Goal: Task Accomplishment & Management: Use online tool/utility

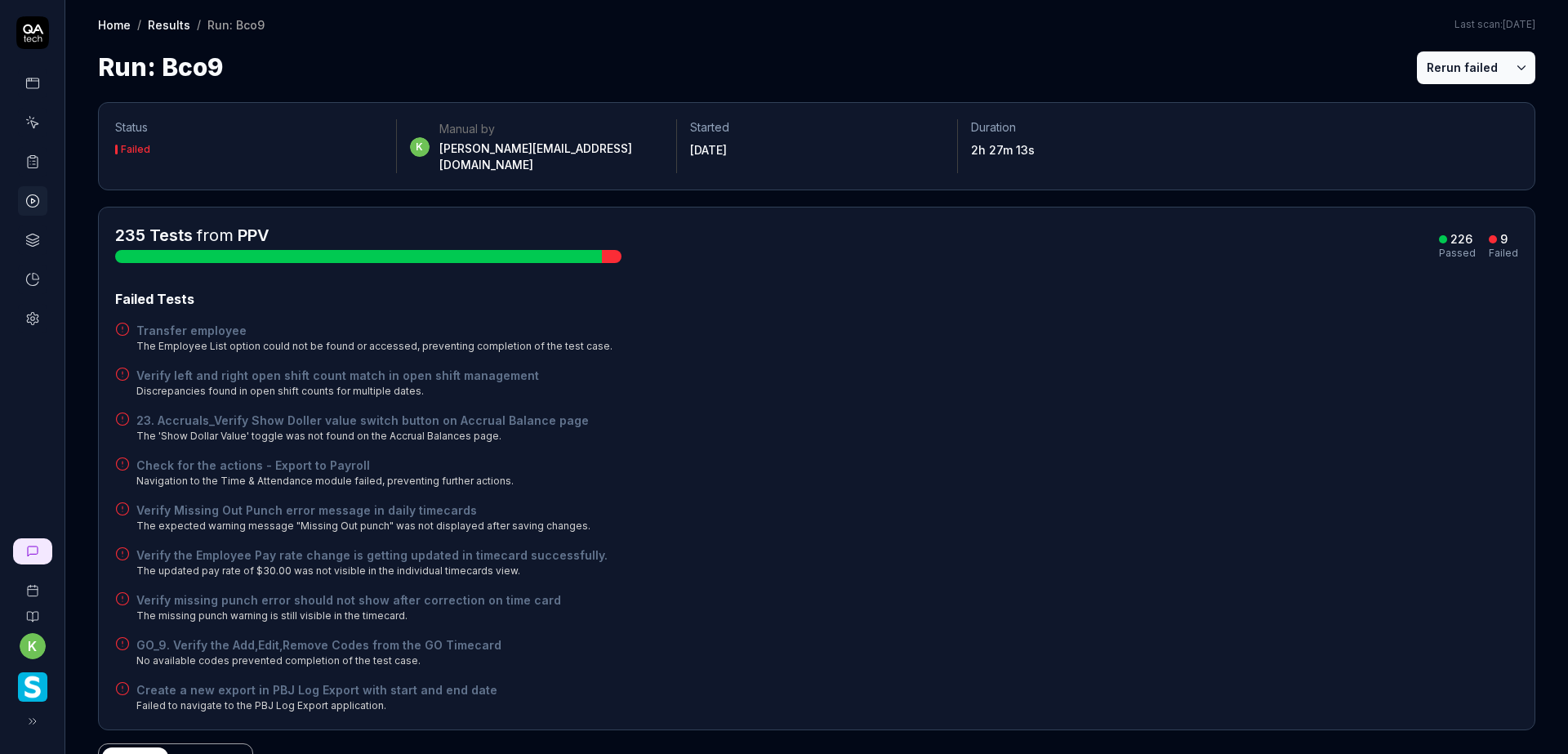
click at [29, 155] on icon at bounding box center [33, 162] width 15 height 15
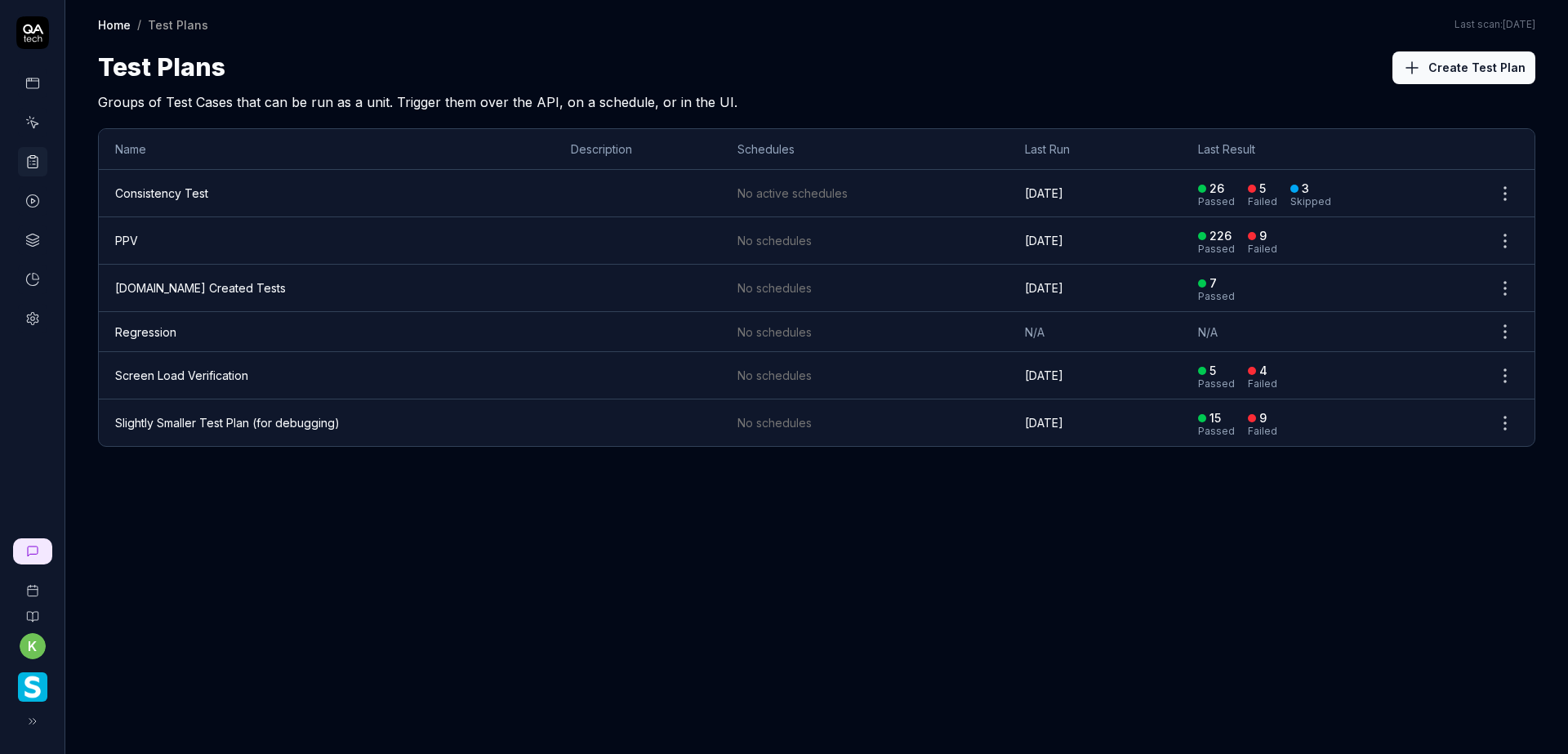
click at [138, 239] on link "PPV" at bounding box center [127, 240] width 23 height 14
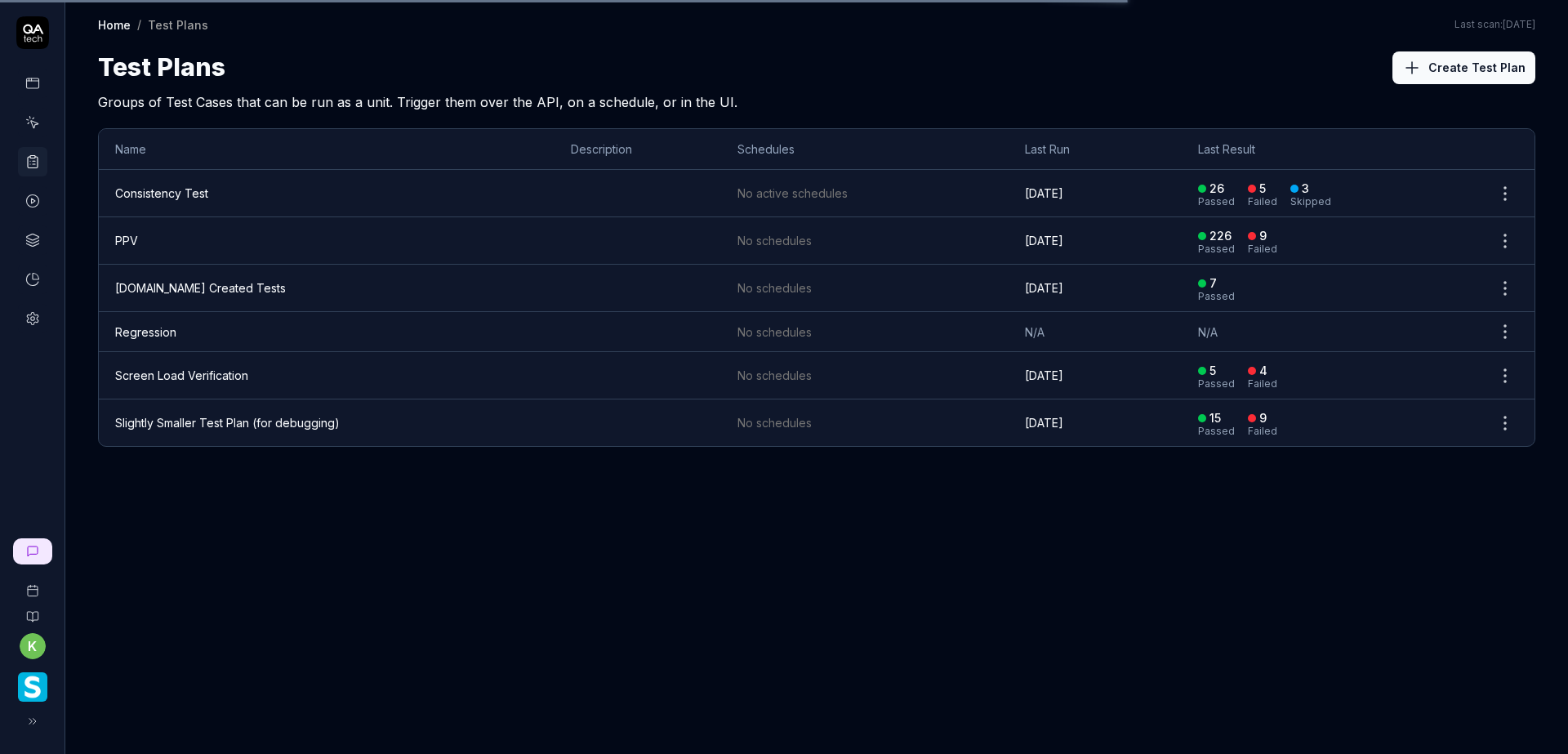
click at [611, 592] on div "Home / Test Plans Home / Test Plans Last scan: Jun 5 2025 Test Plans Create Tes…" at bounding box center [817, 377] width 1503 height 754
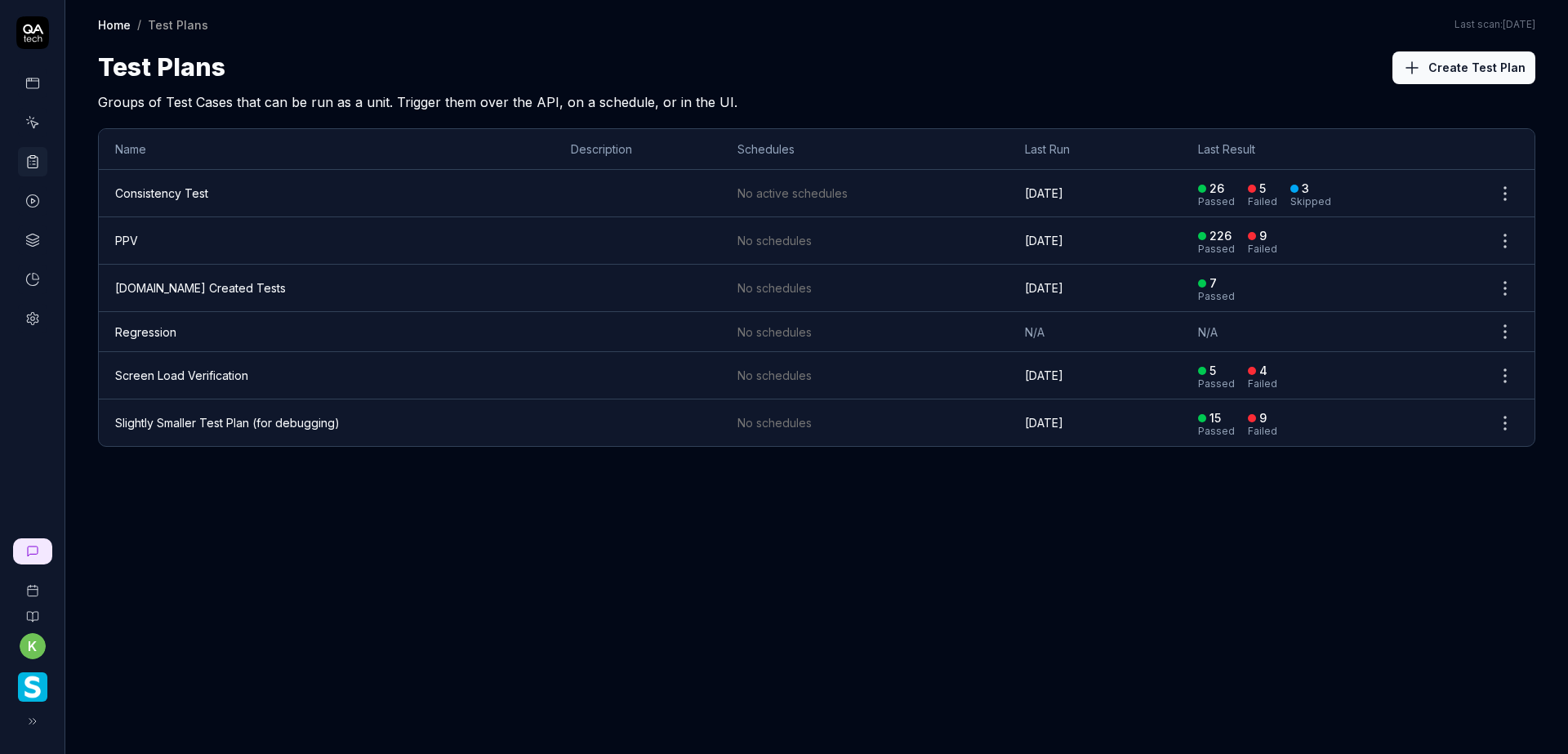
click at [129, 239] on link "PPV" at bounding box center [127, 240] width 23 height 14
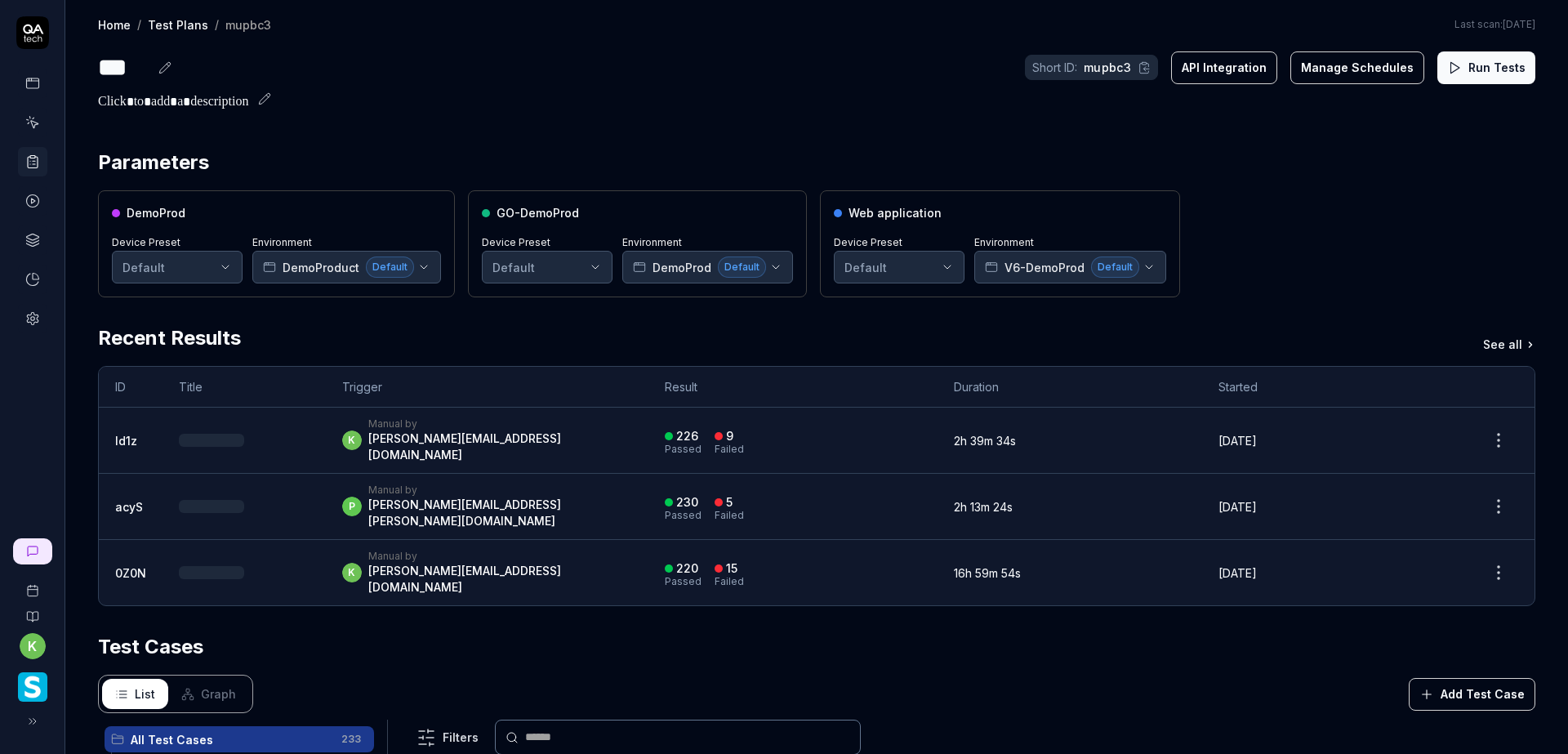
click at [1466, 64] on button "Run Tests" at bounding box center [1486, 67] width 98 height 32
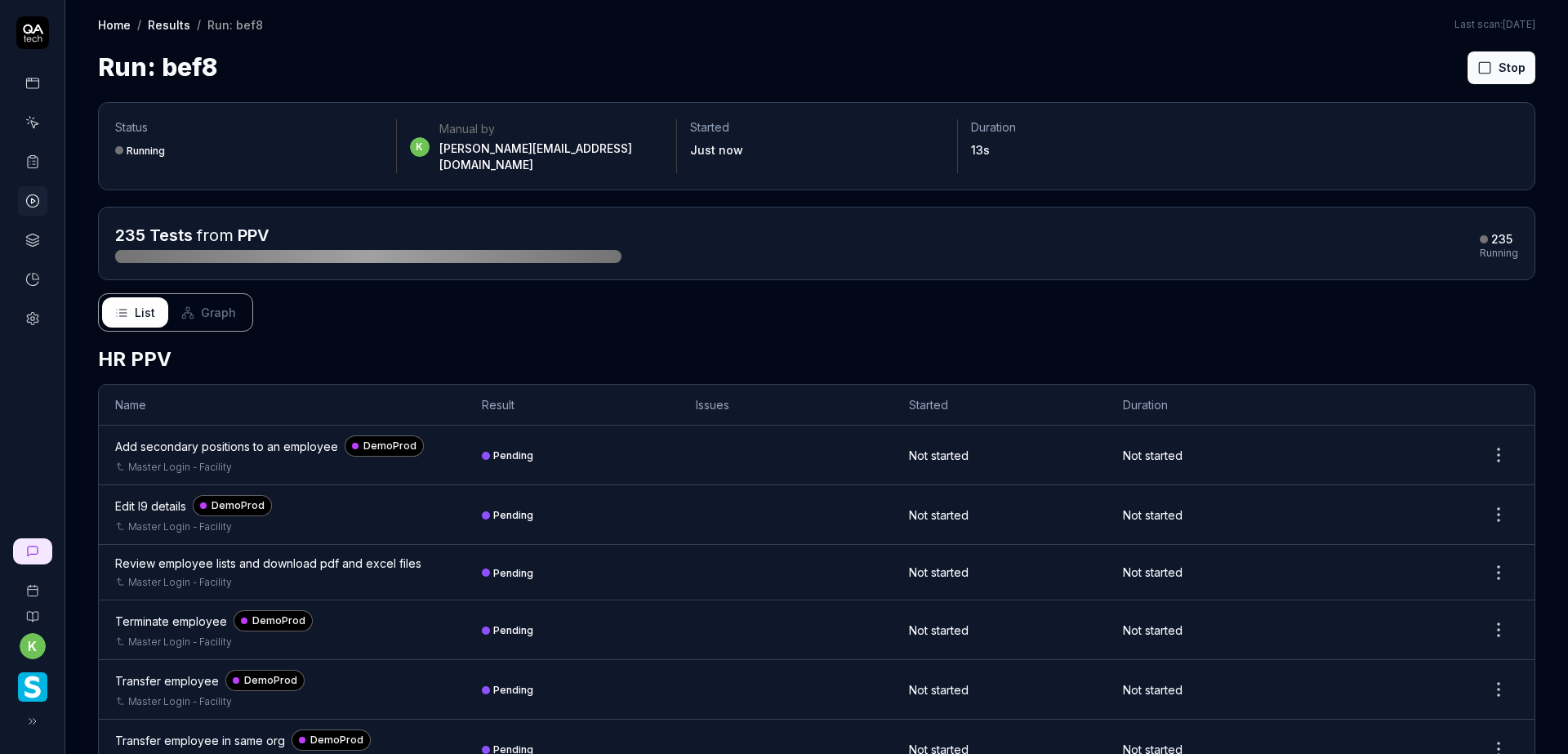
click at [1170, 293] on div "List Graph" at bounding box center [816, 312] width 1437 height 38
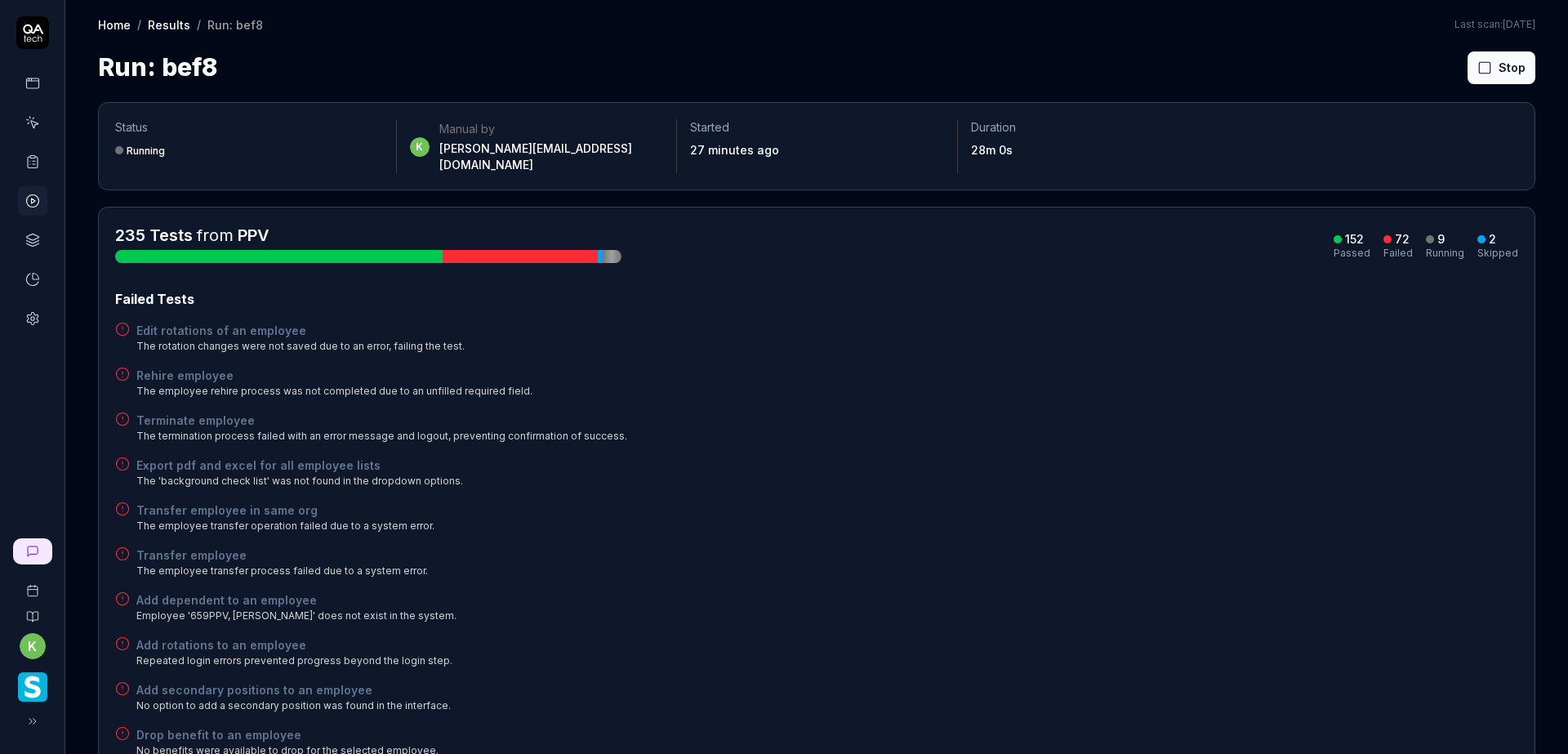
click at [1074, 457] on div "Export pdf and excel for all employee lists The 'background check list' was not…" at bounding box center [817, 472] width 1403 height 31
click at [1204, 374] on div "Rehire employee The employee rehire process was not completed due to an unfille…" at bounding box center [817, 383] width 1403 height 31
click at [1452, 51] on button "Rerun failed" at bounding box center [1462, 67] width 90 height 32
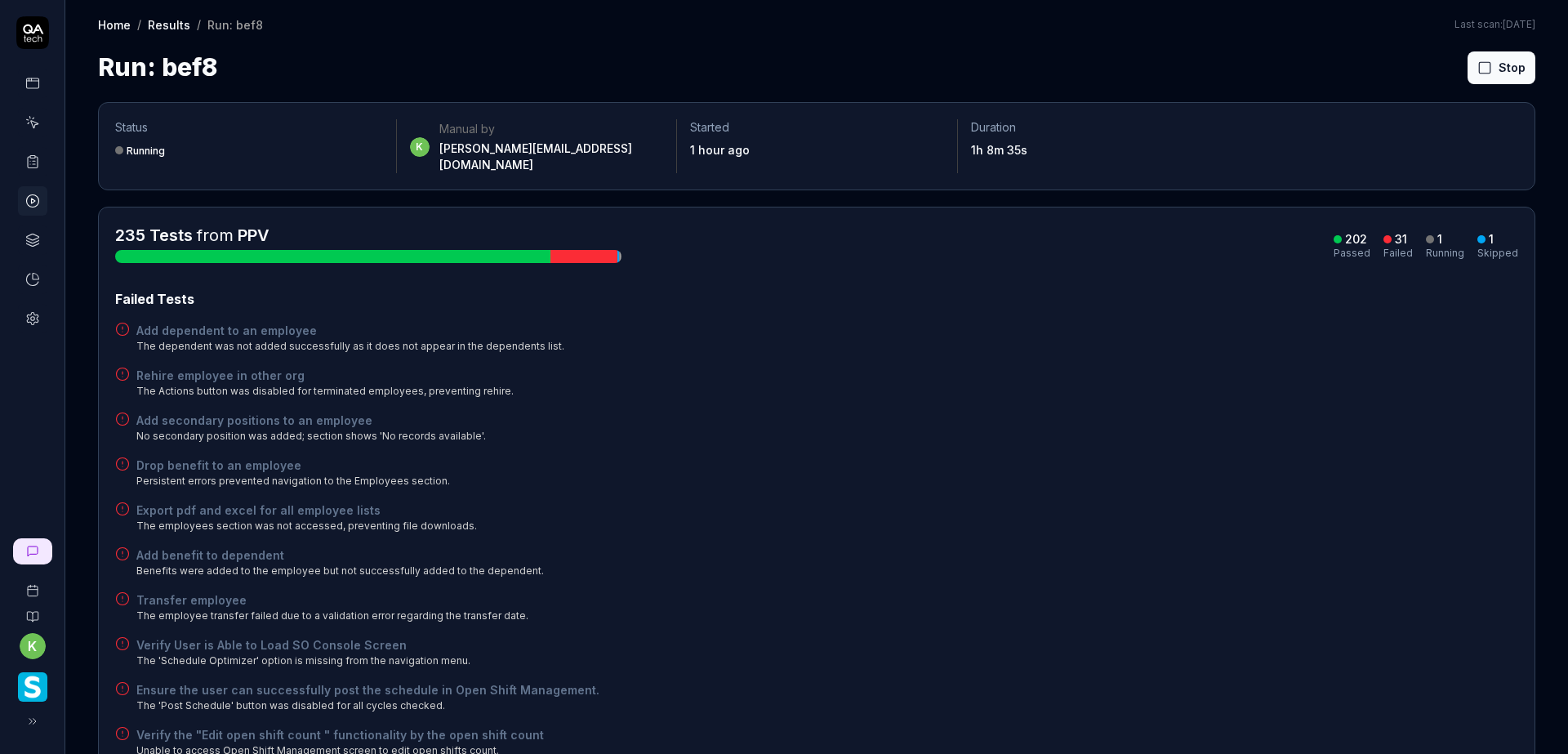
click at [982, 466] on div "Drop benefit to an employee Persistent errors prevented navigation to the Emplo…" at bounding box center [817, 472] width 1403 height 31
drag, startPoint x: 987, startPoint y: 441, endPoint x: 1035, endPoint y: 424, distance: 50.9
click at [1106, 380] on div "Rehire employee in other org The Actions button was disabled for terminated emp…" at bounding box center [817, 383] width 1403 height 31
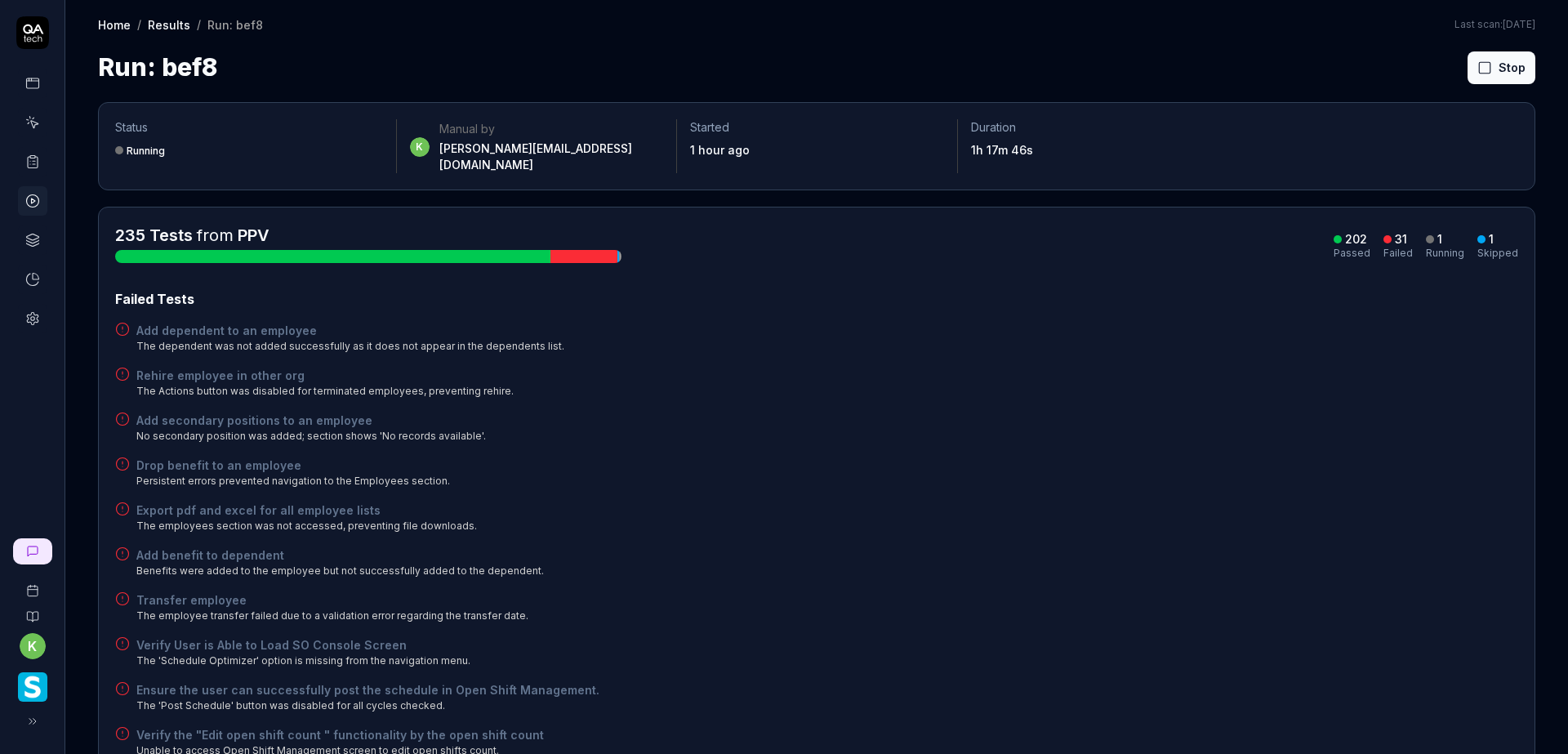
click at [1022, 321] on div "Add dependent to an employee The dependent was not added successfully as it doe…" at bounding box center [817, 337] width 1403 height 31
drag, startPoint x: 1206, startPoint y: 368, endPoint x: 1238, endPoint y: 331, distance: 48.9
click at [1213, 367] on div "Rehire employee in other org The Actions button was disabled for terminated emp…" at bounding box center [817, 383] width 1403 height 31
click at [1480, 64] on button "Stop" at bounding box center [1502, 67] width 68 height 32
click at [1442, 65] on button "Rerun failed" at bounding box center [1462, 67] width 90 height 32
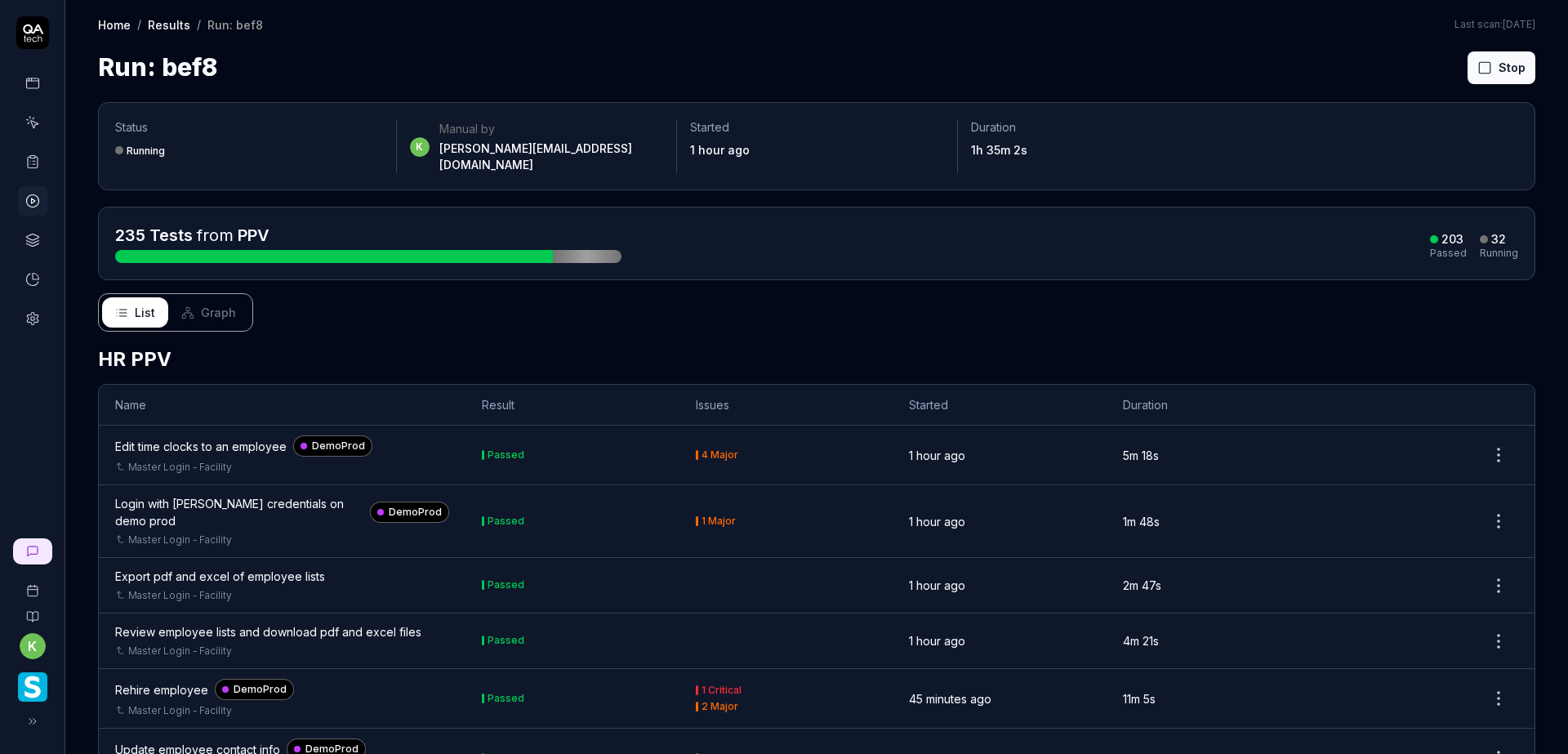
click at [991, 345] on h2 "HR PPV" at bounding box center [816, 359] width 1437 height 29
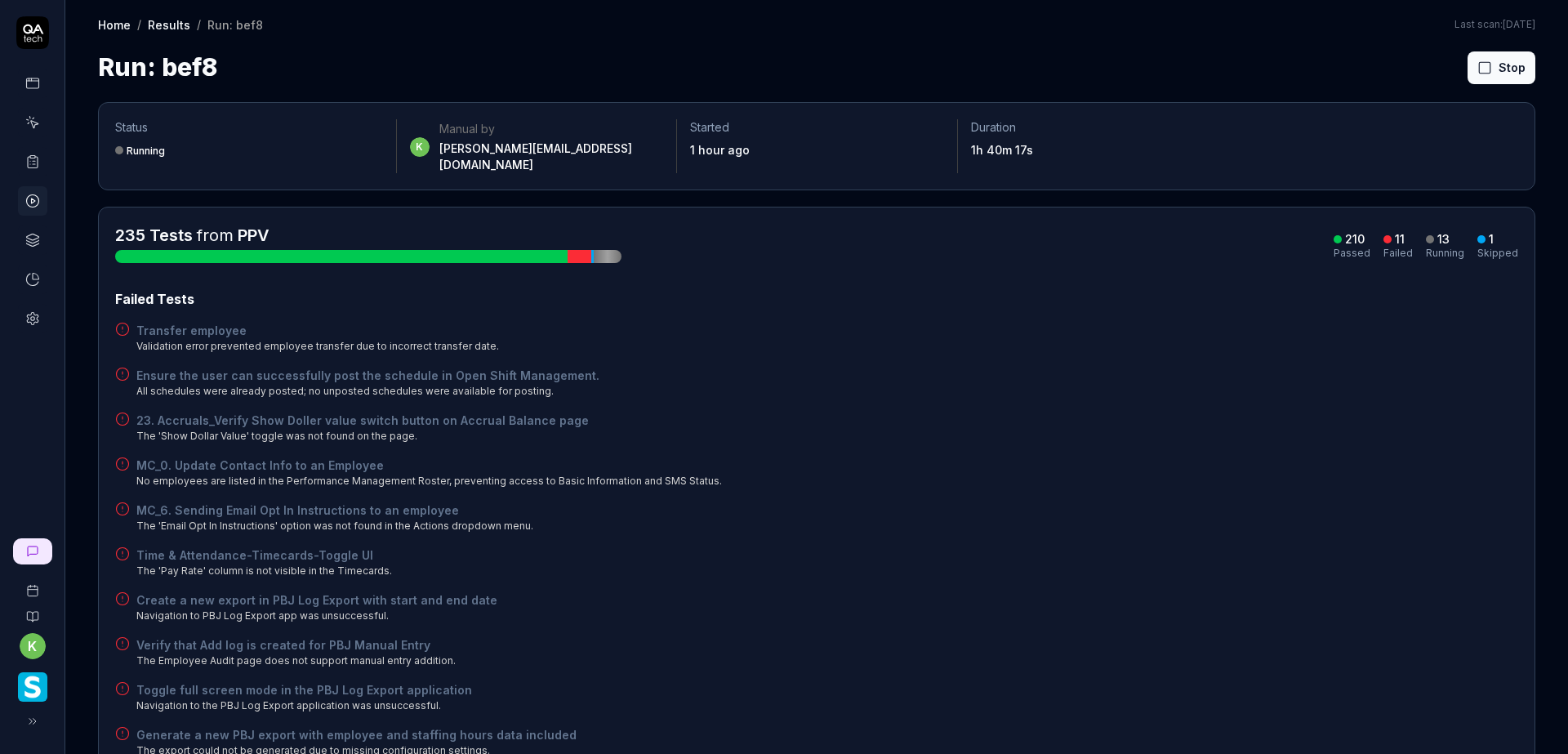
click at [1318, 392] on div "Failed Tests Transfer employee Validation error prevented employee transfer due…" at bounding box center [817, 546] width 1403 height 514
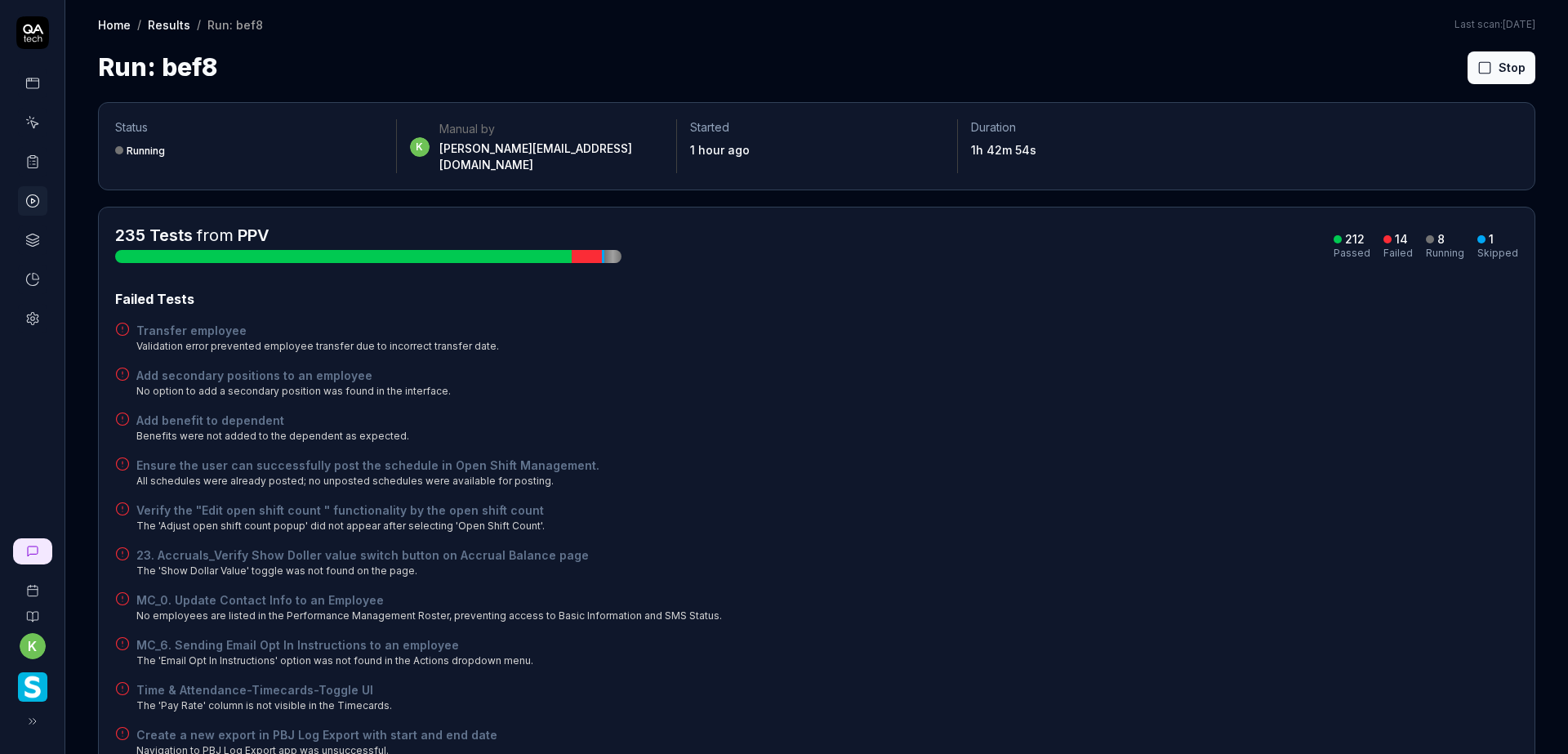
click at [1122, 324] on div "Transfer employee Validation error prevented employee transfer due to incorrect…" at bounding box center [817, 337] width 1403 height 31
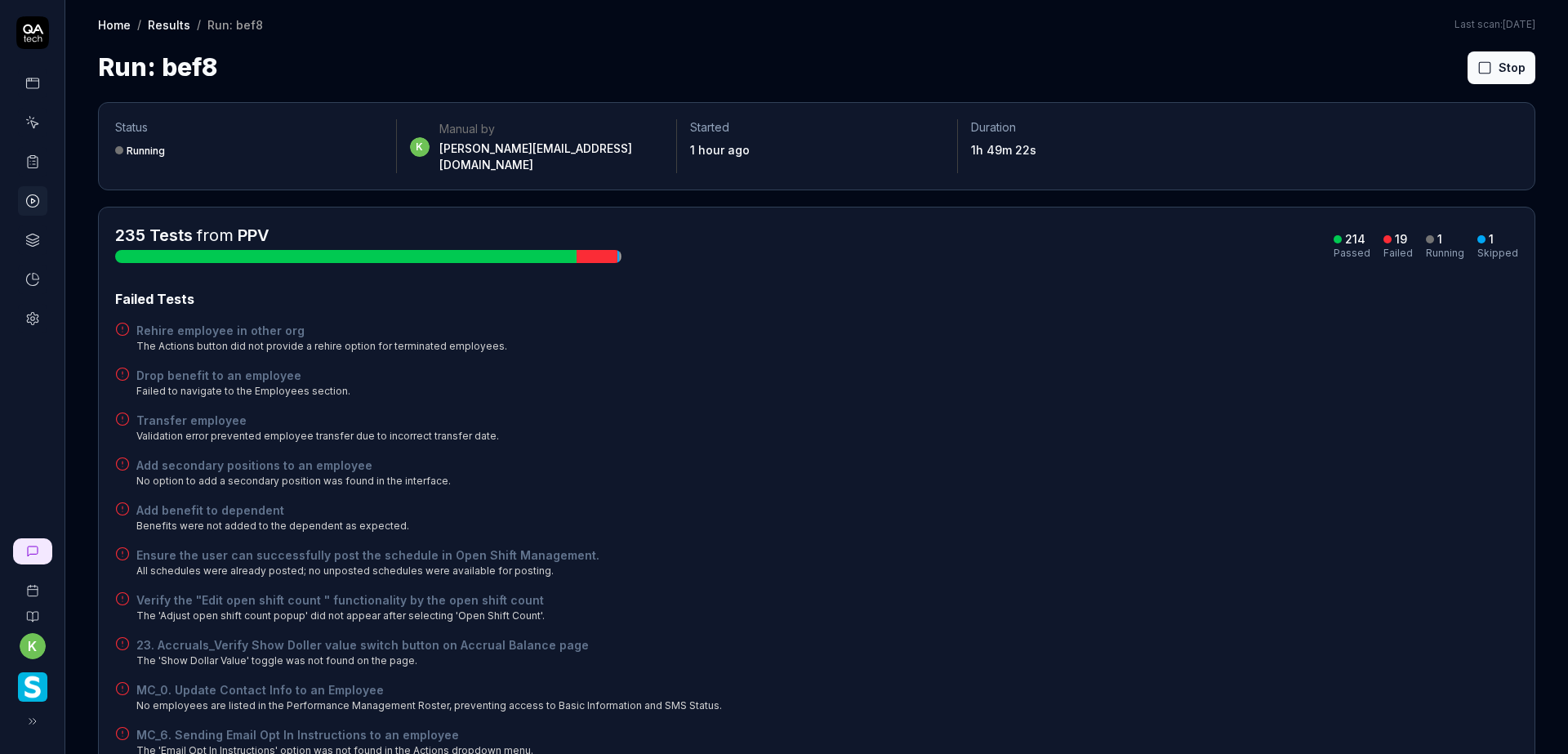
click at [1069, 322] on div "Rehire employee in other org The Actions button did not provide a rehire option…" at bounding box center [817, 337] width 1403 height 31
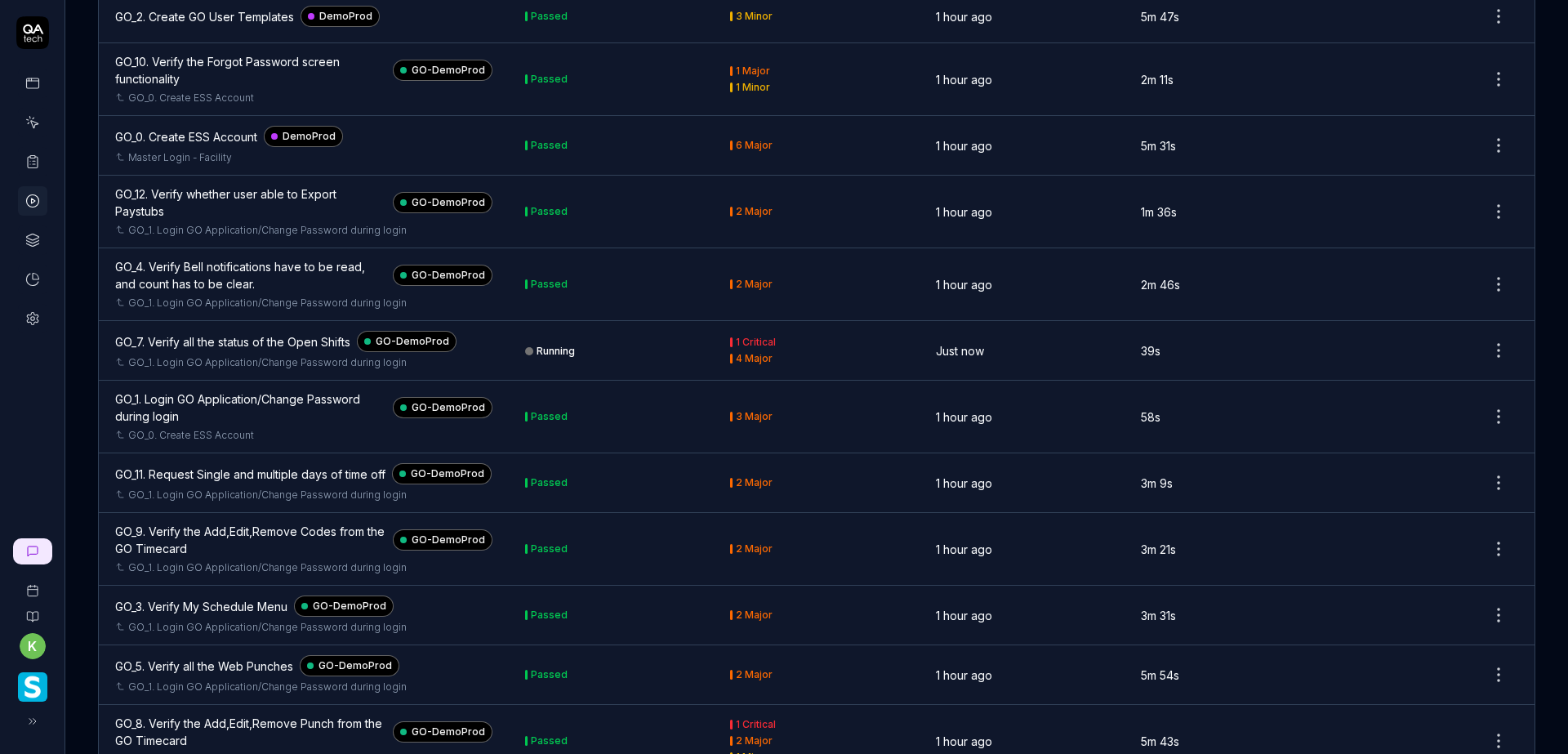
scroll to position [14214, 0]
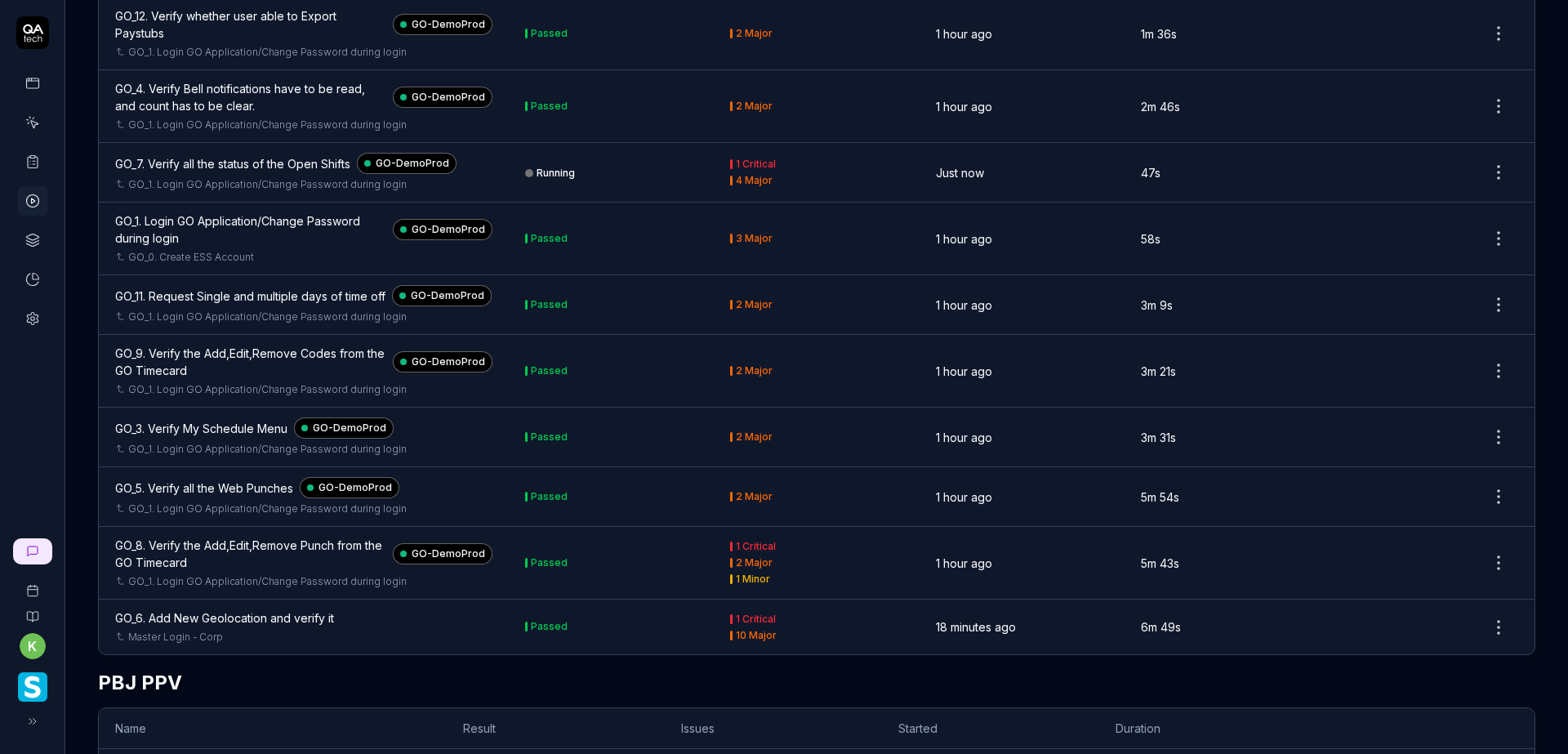
click at [297, 172] on div "GO_7. Verify all the status of the Open Shifts" at bounding box center [233, 163] width 235 height 17
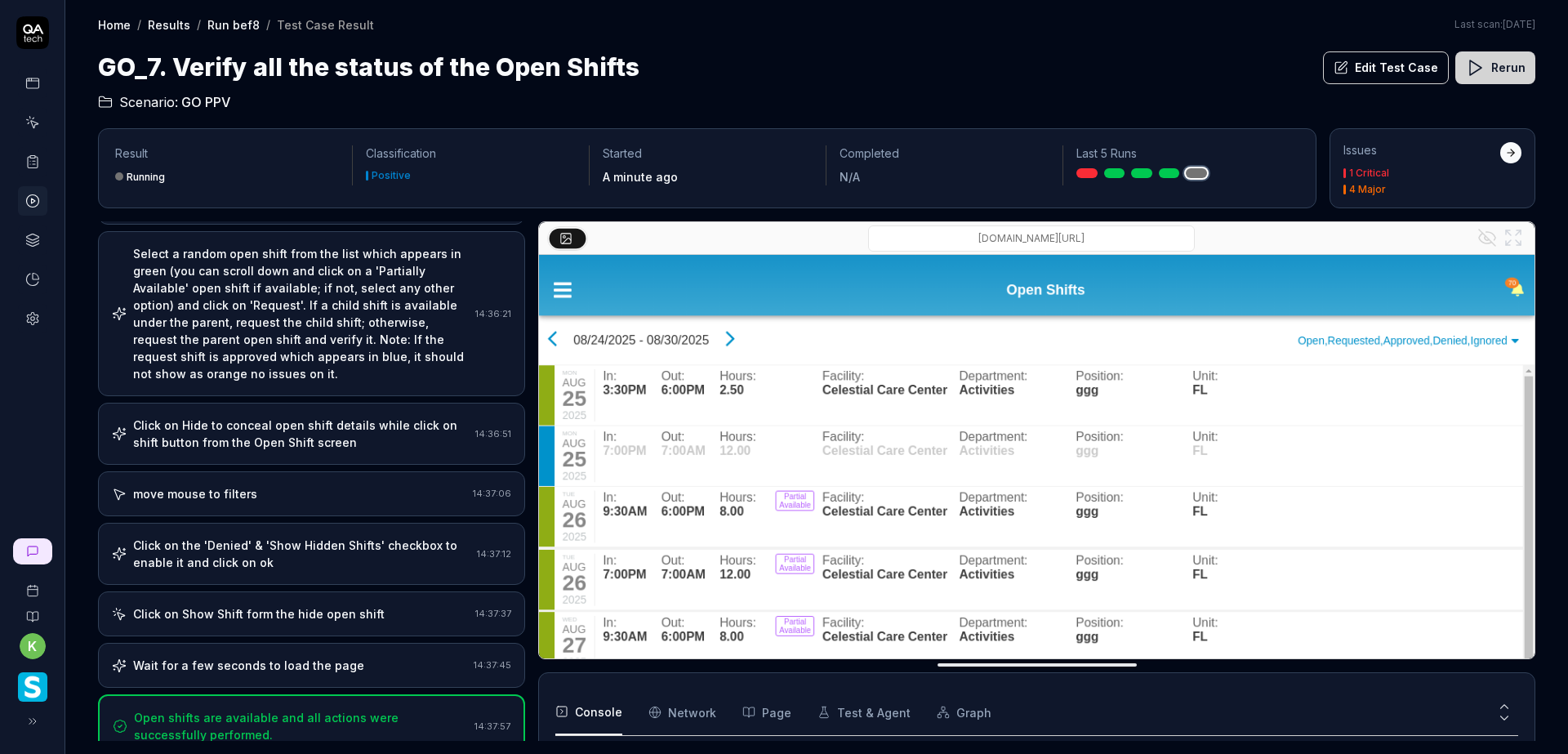
scroll to position [891, 0]
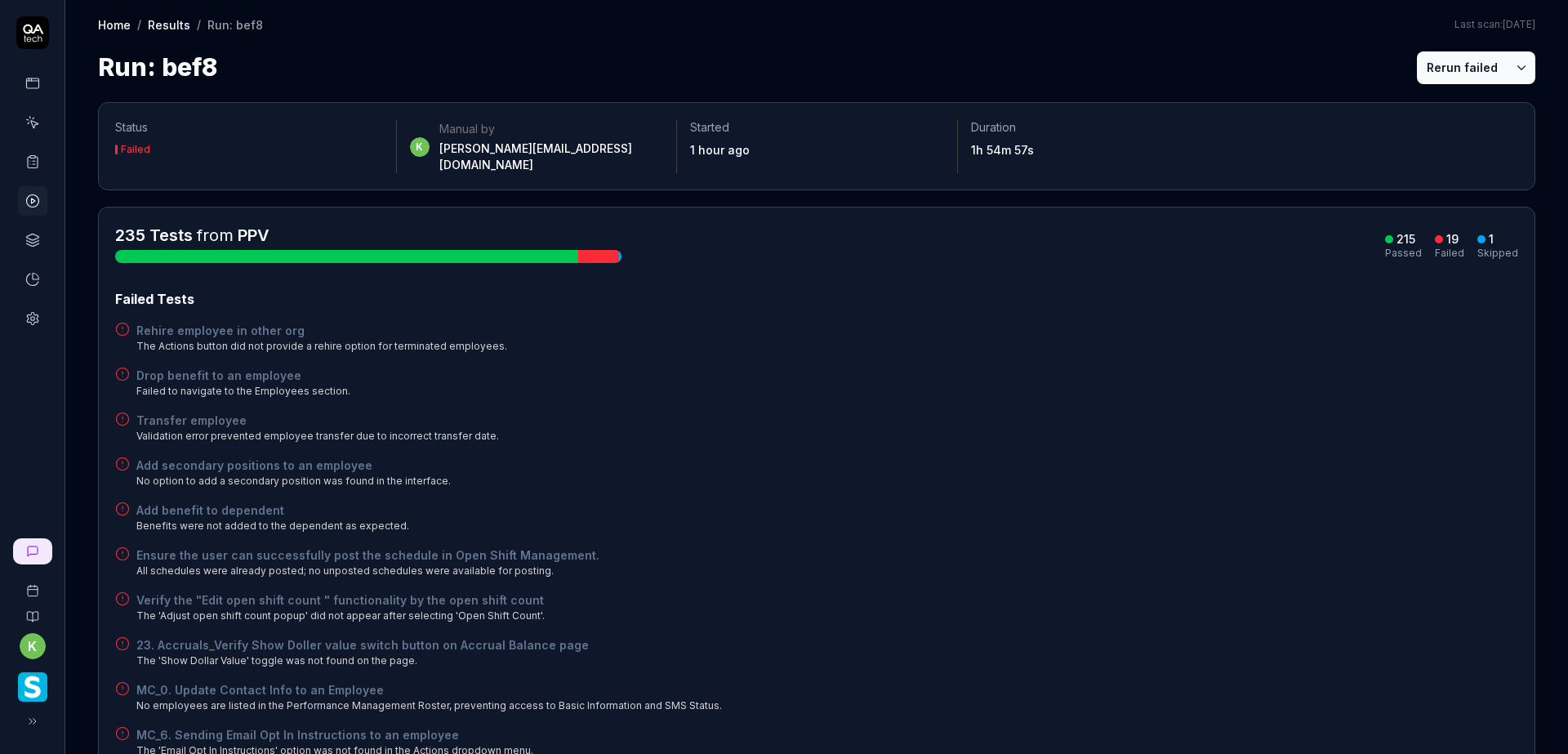
click at [1440, 62] on button "Rerun failed" at bounding box center [1462, 67] width 90 height 32
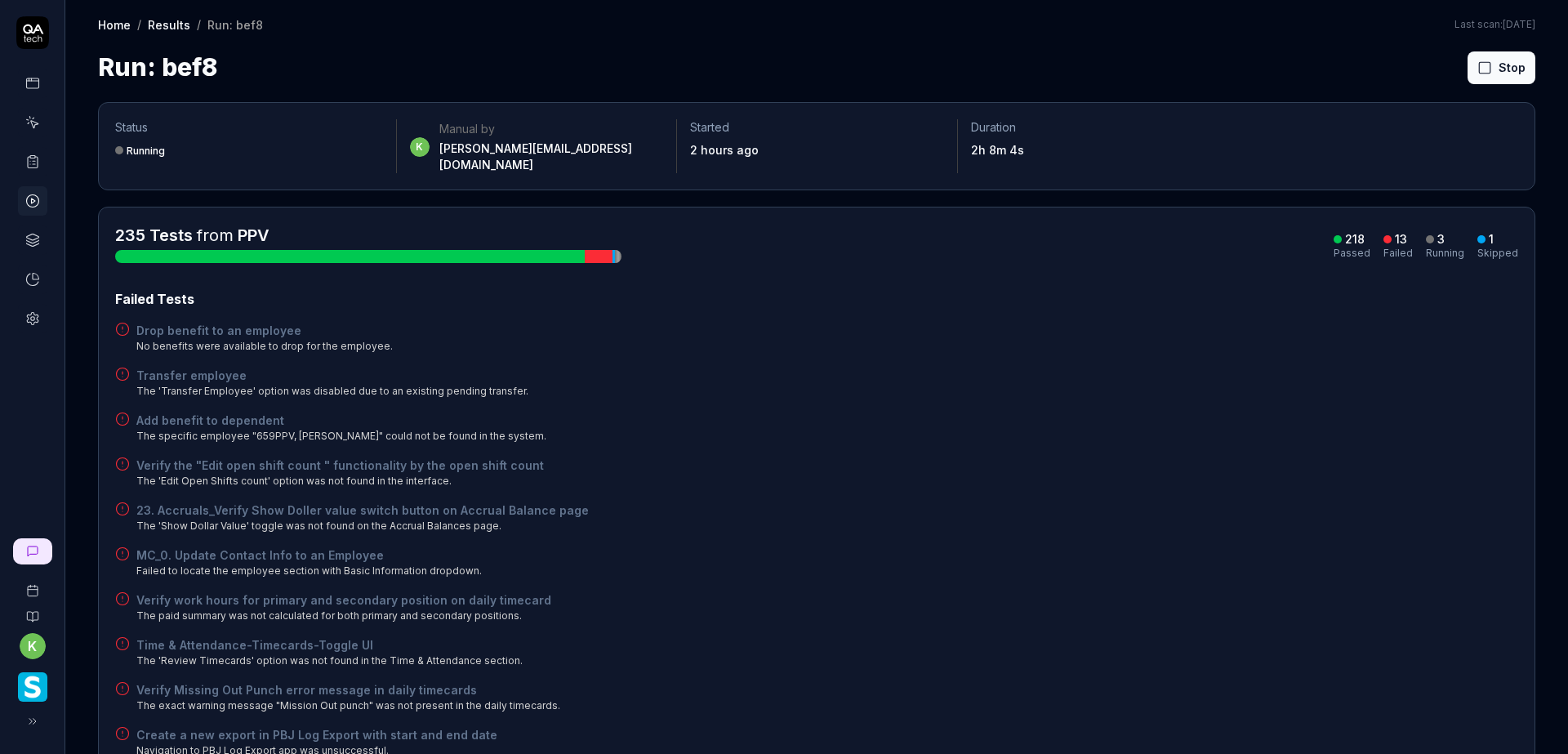
click at [974, 412] on div "Add benefit to dependent The specific employee "659PPV, Srikanth" could not be …" at bounding box center [817, 428] width 1403 height 31
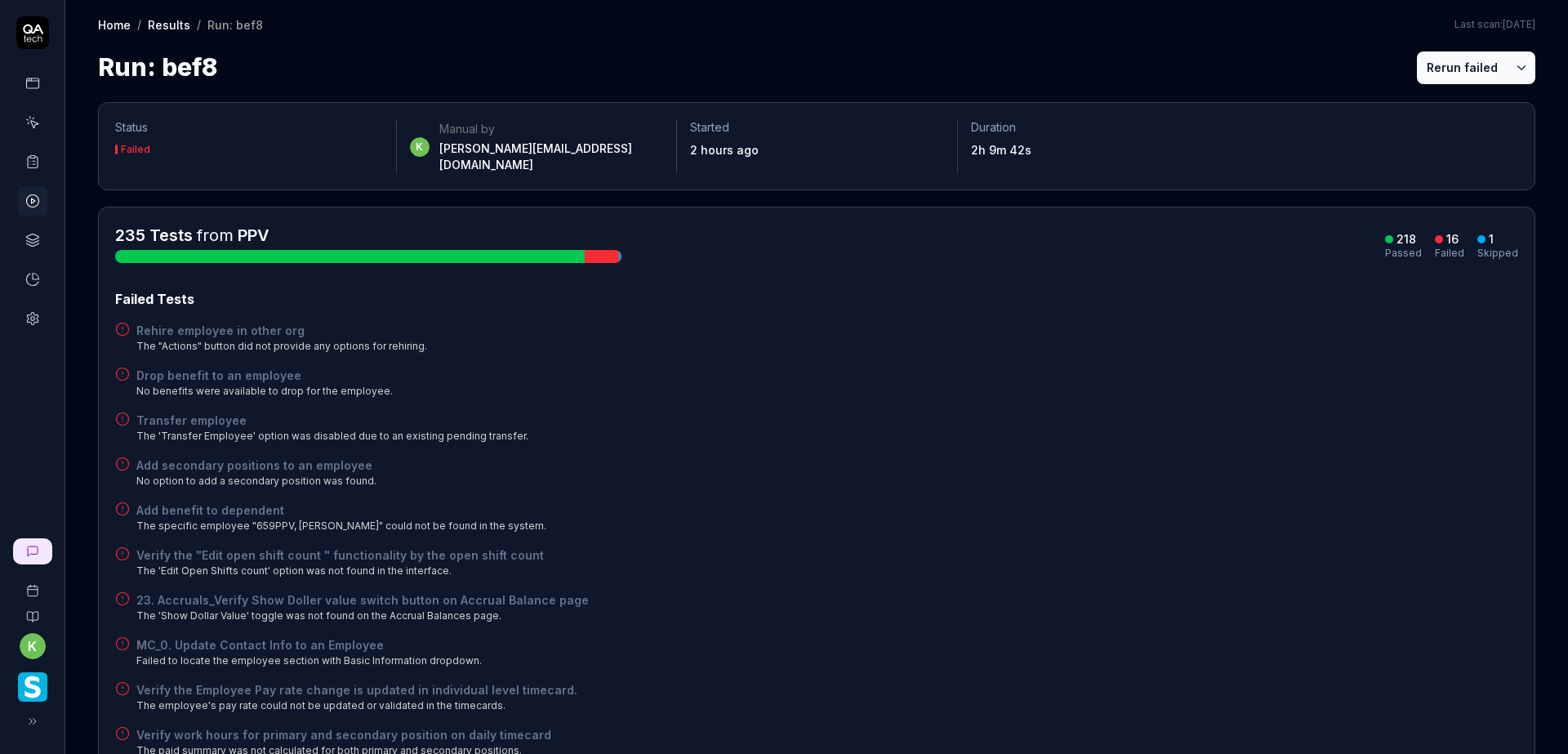
click at [1426, 64] on button "Rerun failed" at bounding box center [1462, 67] width 90 height 32
